Goal: Task Accomplishment & Management: Use online tool/utility

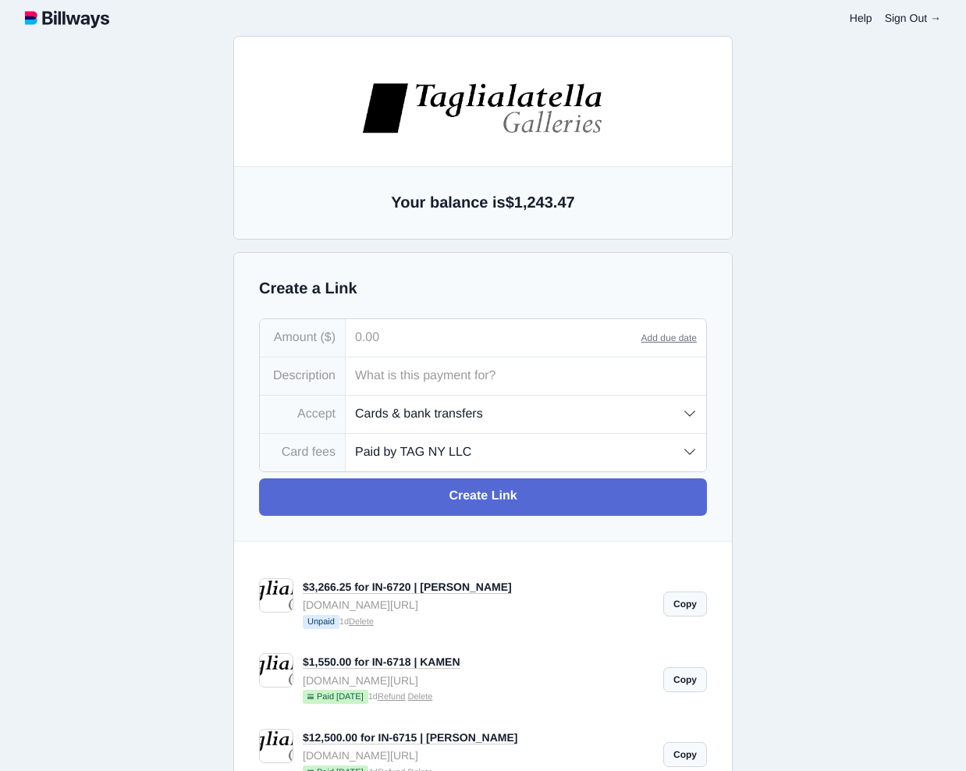
click at [404, 346] on input "tel" at bounding box center [494, 337] width 296 height 37
type input "1,712.00"
click at [399, 384] on input "text" at bounding box center [526, 375] width 360 height 37
type input "IN-6722 | [PERSON_NAME]"
click at [590, 458] on select "Paid by TAG NY LLC Paid by customer (US) Paid by customer (Int'l)" at bounding box center [526, 452] width 360 height 37
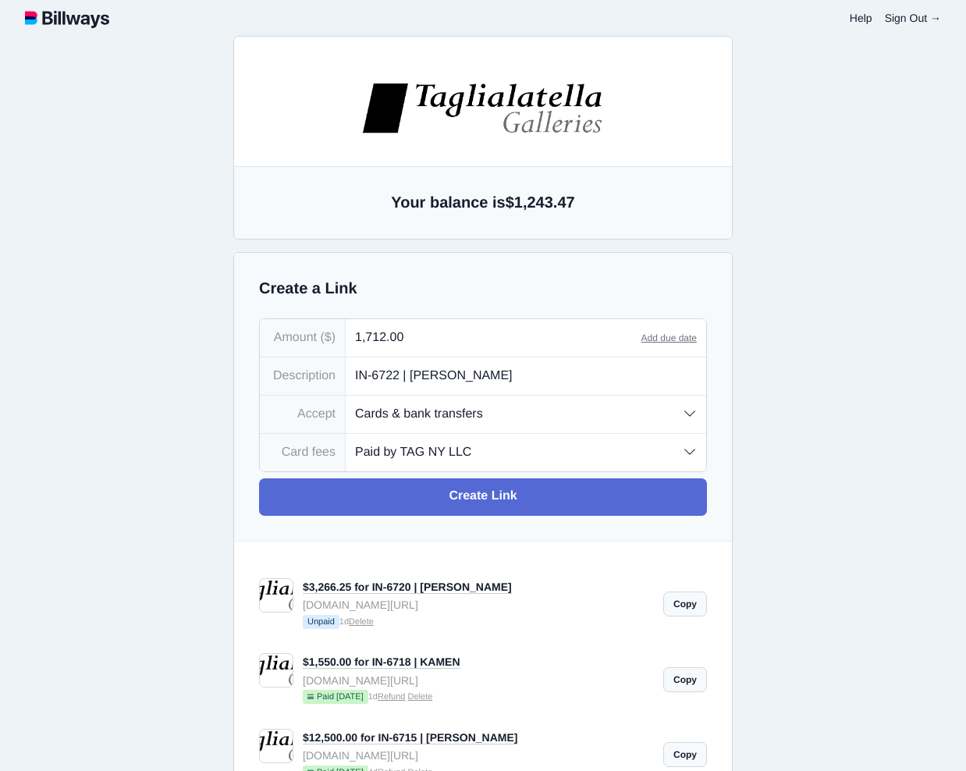
select select "customer"
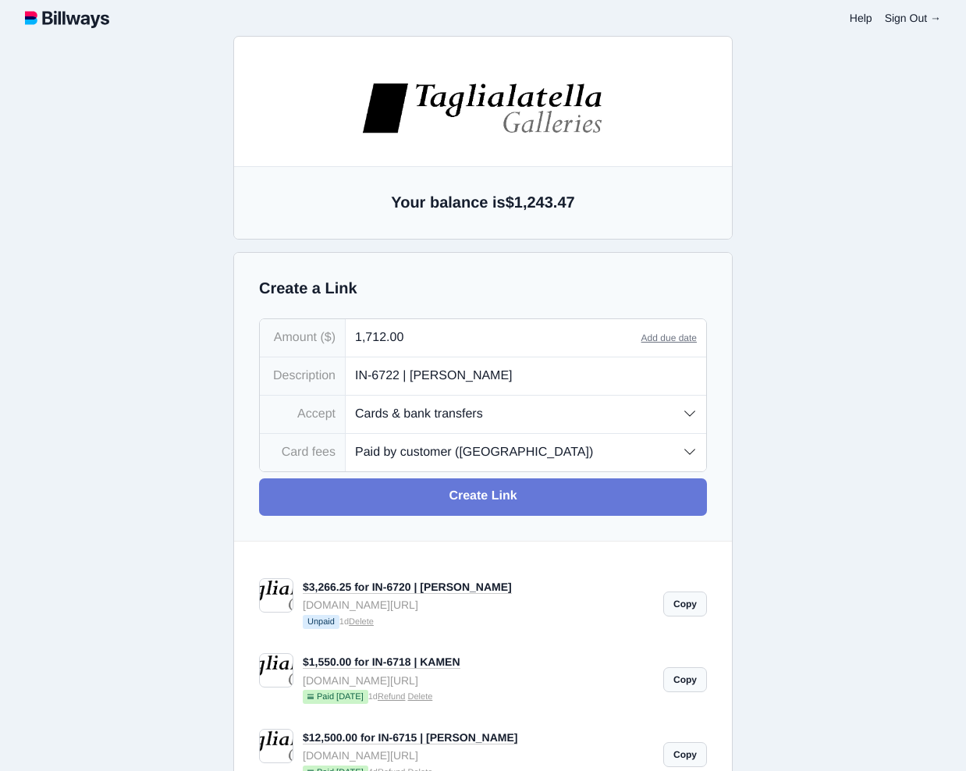
click at [511, 498] on link "Create Link" at bounding box center [483, 496] width 448 height 37
type input "[EMAIL_ADDRESS][DOMAIN_NAME]"
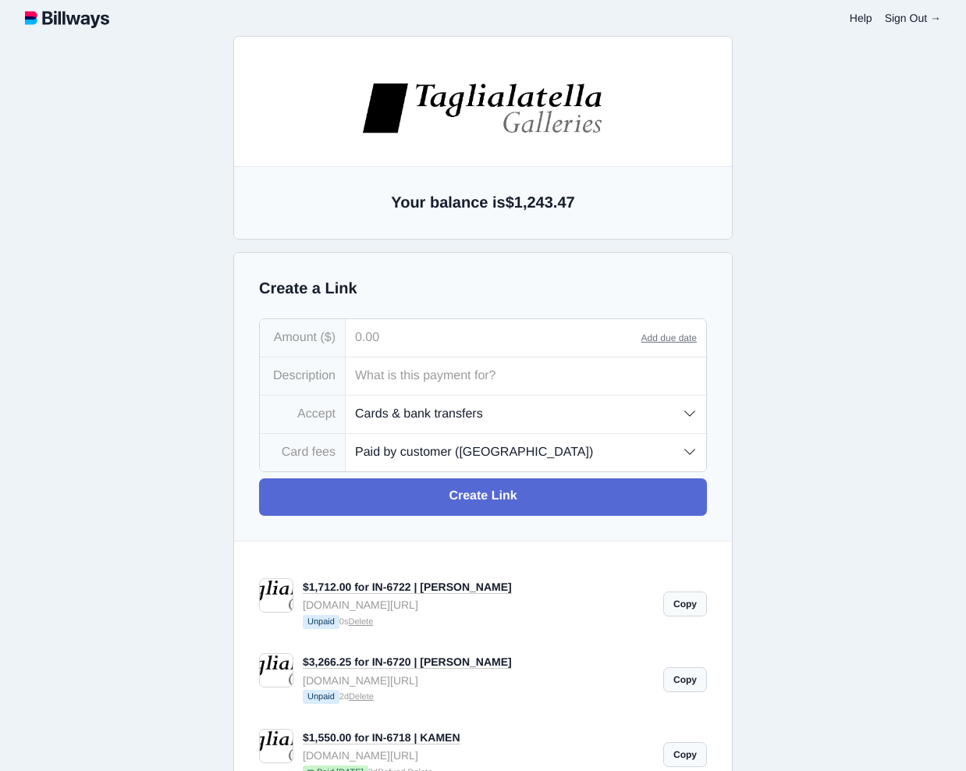
click at [680, 604] on link "Copy" at bounding box center [685, 603] width 44 height 25
